Goal: Transaction & Acquisition: Download file/media

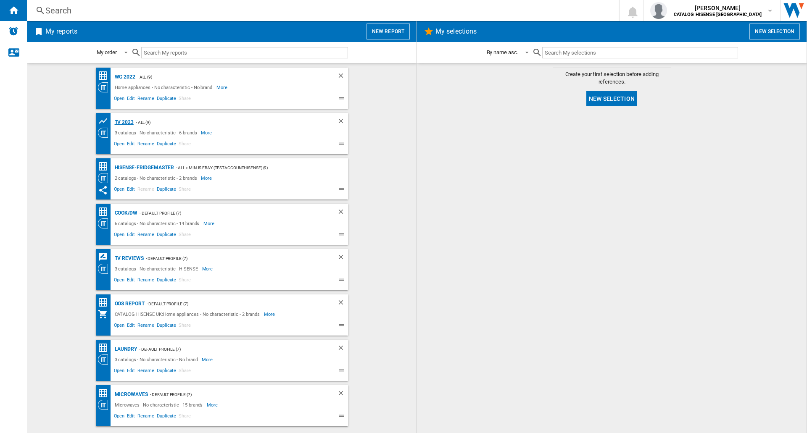
click at [122, 122] on div "TV 2023" at bounding box center [123, 122] width 21 height 11
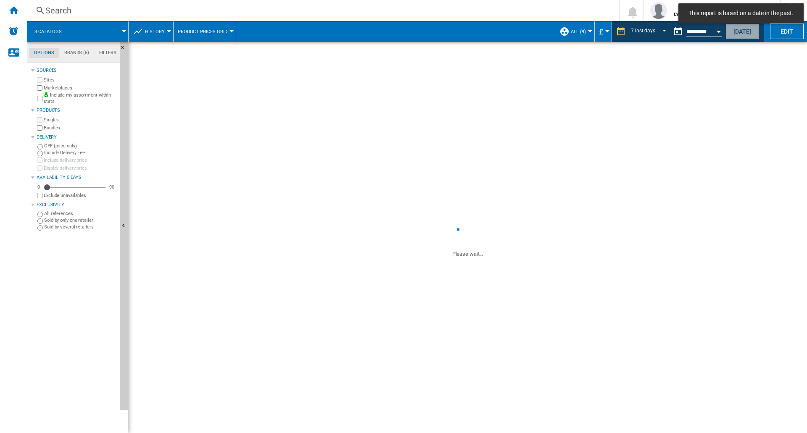
click at [741, 36] on button "[DATE]" at bounding box center [742, 32] width 34 height 16
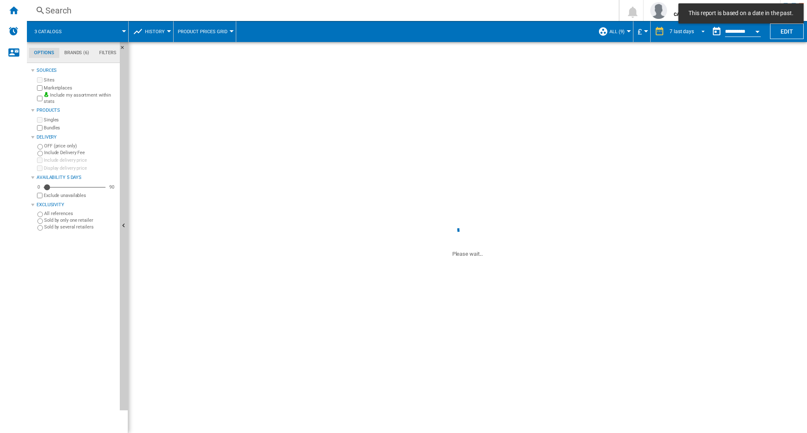
click at [698, 30] on span "REPORTS.WIZARD.STEPS.REPORT.STEPS.REPORT_OPTIONS.PERIOD: 7 last days" at bounding box center [701, 31] width 10 height 8
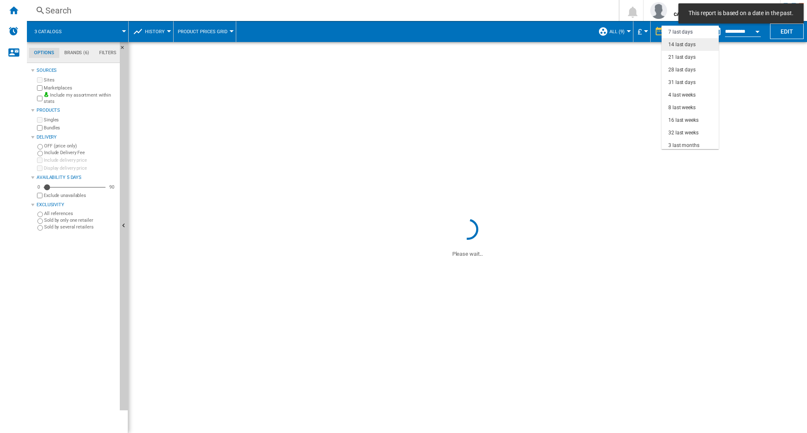
click at [685, 45] on div "14 last days" at bounding box center [681, 44] width 27 height 7
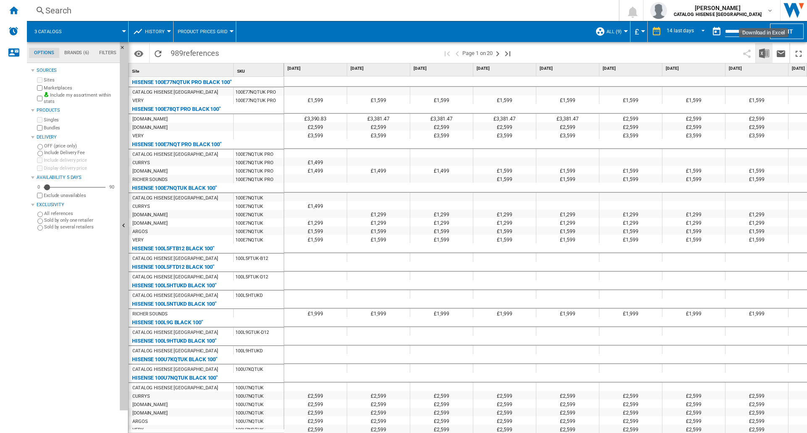
click at [765, 53] on img "Download in Excel" at bounding box center [764, 53] width 10 height 10
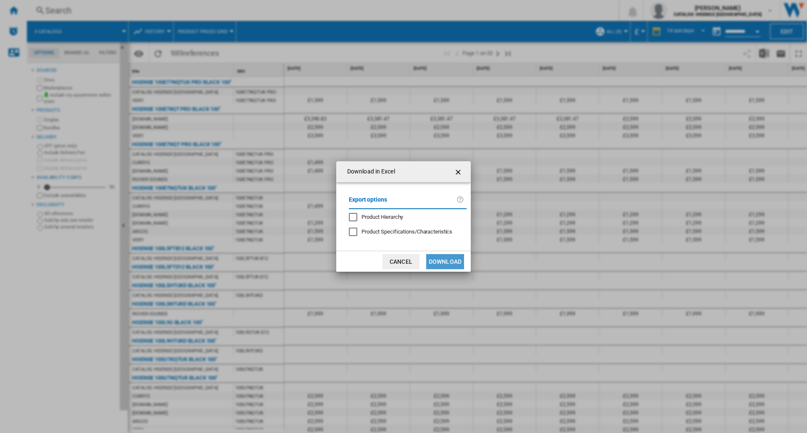
click at [450, 259] on button "Download" at bounding box center [445, 261] width 38 height 15
